Goal: Task Accomplishment & Management: Manage account settings

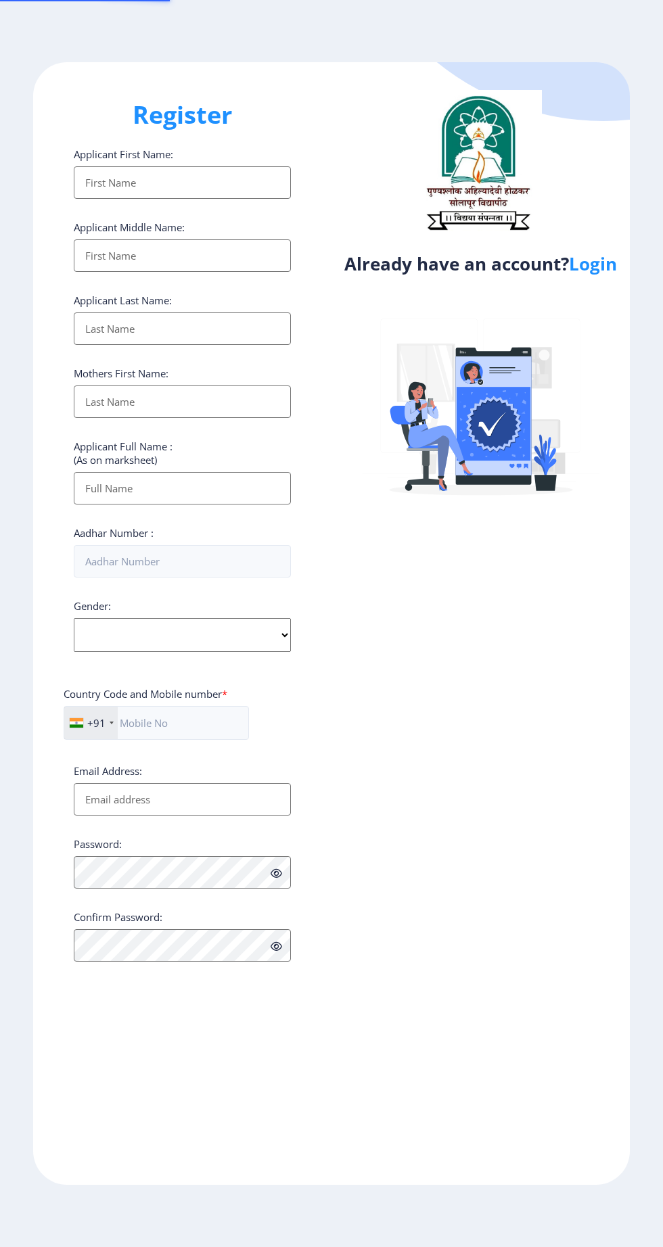
select select
click at [599, 276] on link "Login" at bounding box center [593, 264] width 48 height 24
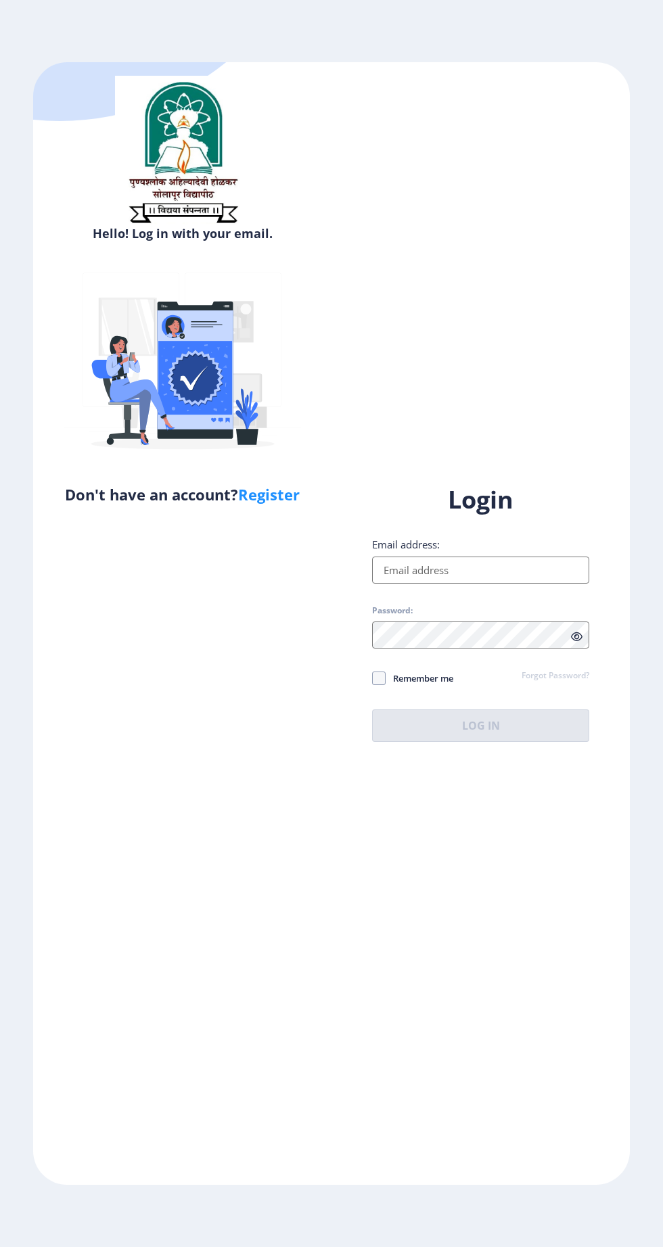
click at [498, 584] on input "Email address:" at bounding box center [480, 570] width 217 height 27
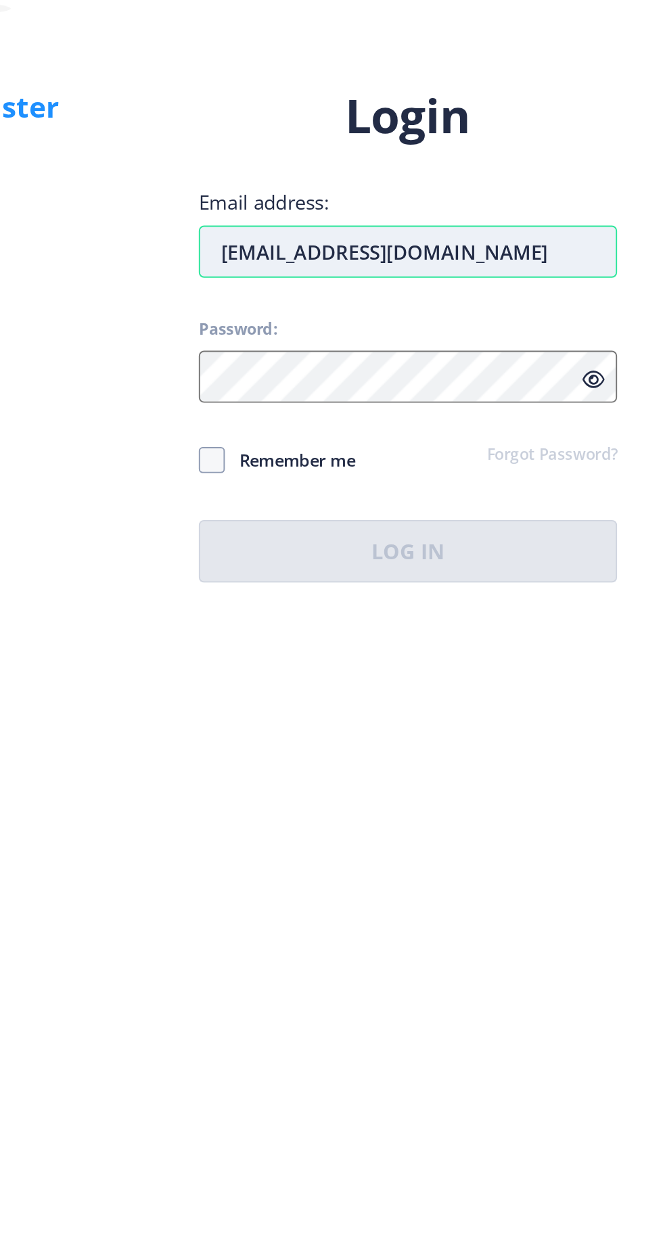
type input "[EMAIL_ADDRESS][DOMAIN_NAME]"
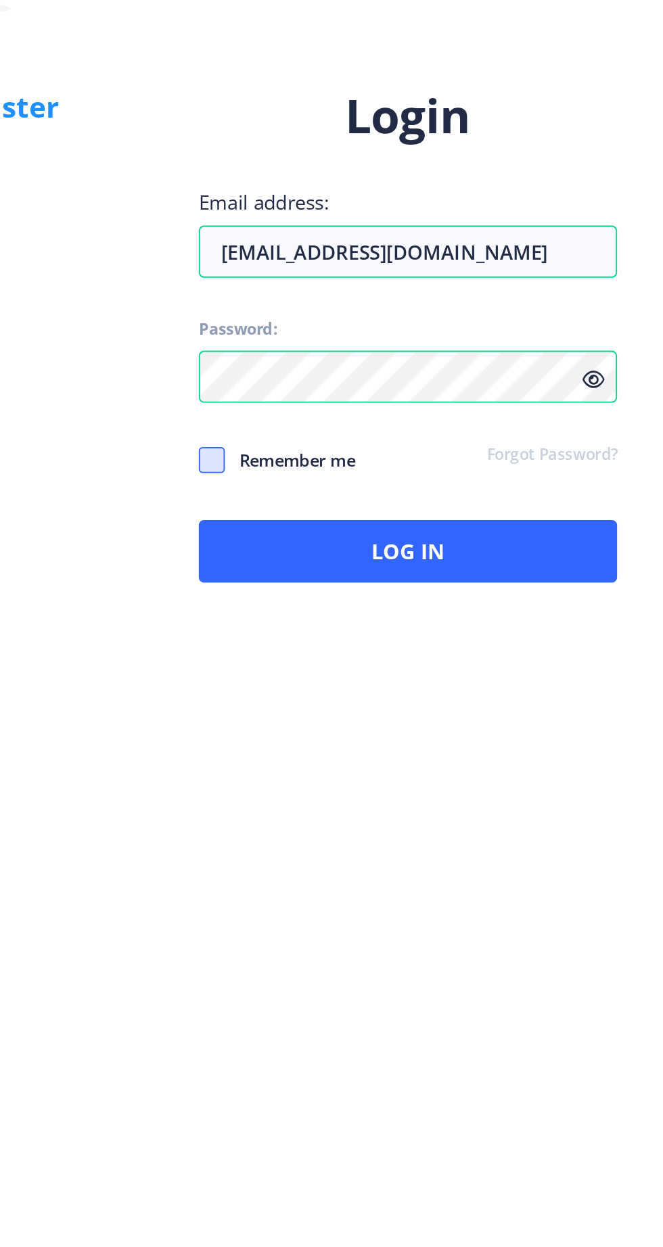
click at [380, 685] on span at bounding box center [379, 678] width 14 height 14
click at [373, 678] on input "Remember me" at bounding box center [372, 678] width 1 height 1
checkbox input "true"
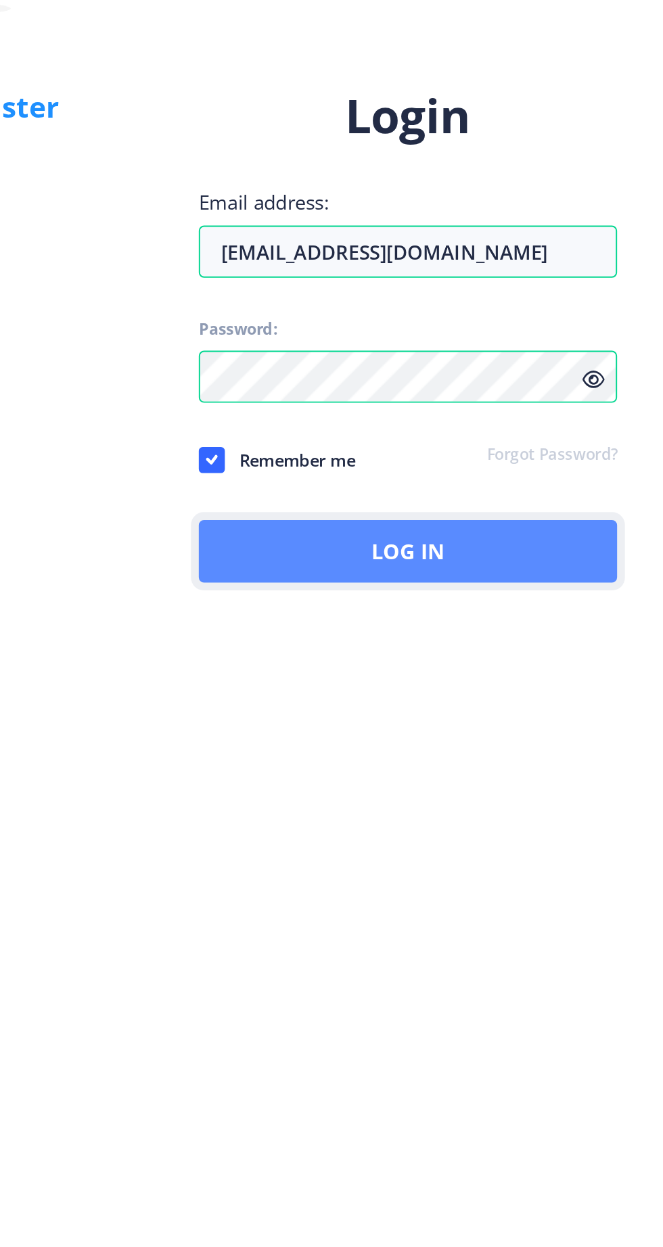
click at [533, 742] on button "Log In" at bounding box center [480, 725] width 217 height 32
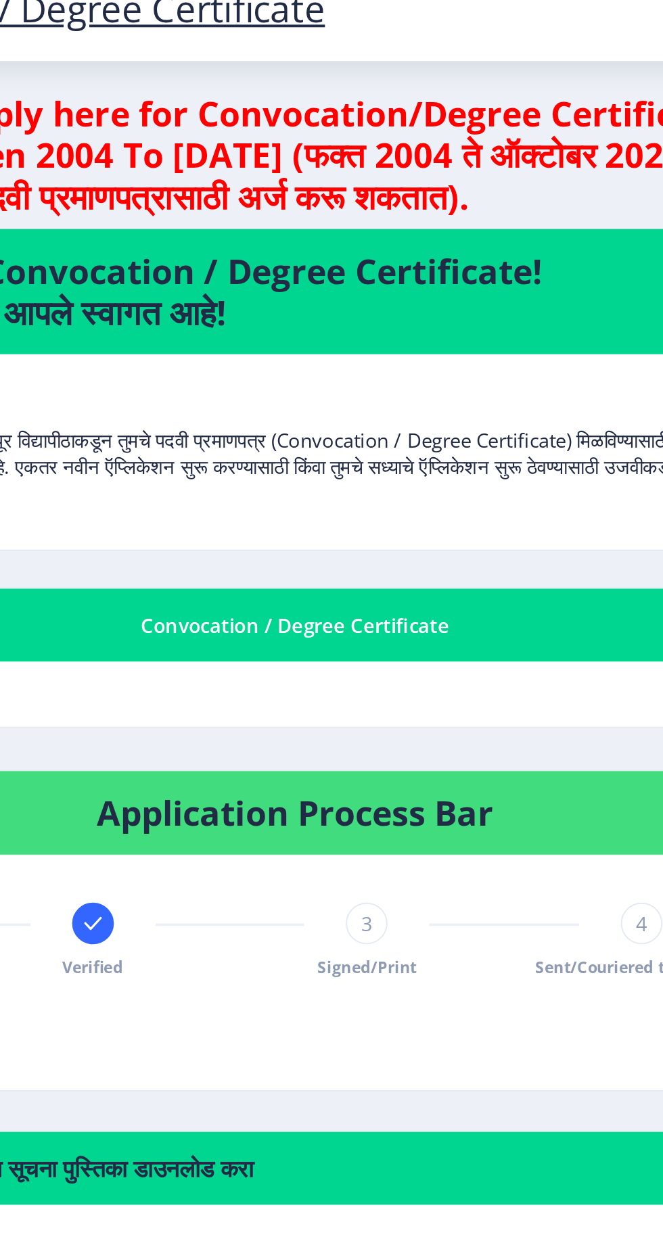
scroll to position [45, 0]
